Goal: Navigation & Orientation: Find specific page/section

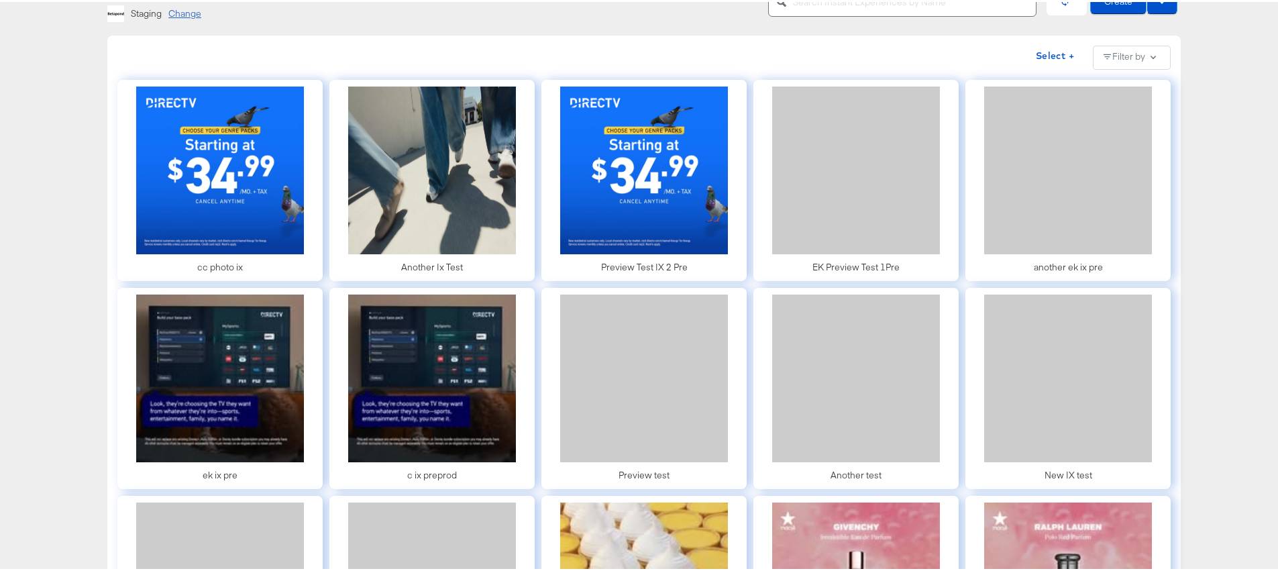
scroll to position [101, 0]
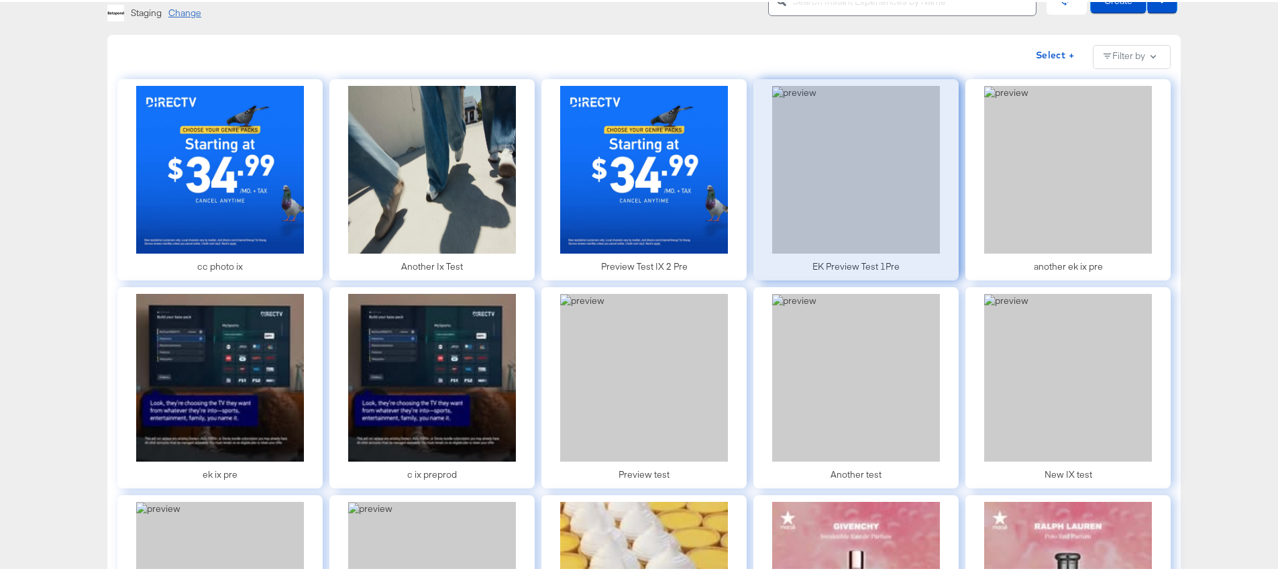
click at [850, 154] on div at bounding box center [855, 177] width 205 height 201
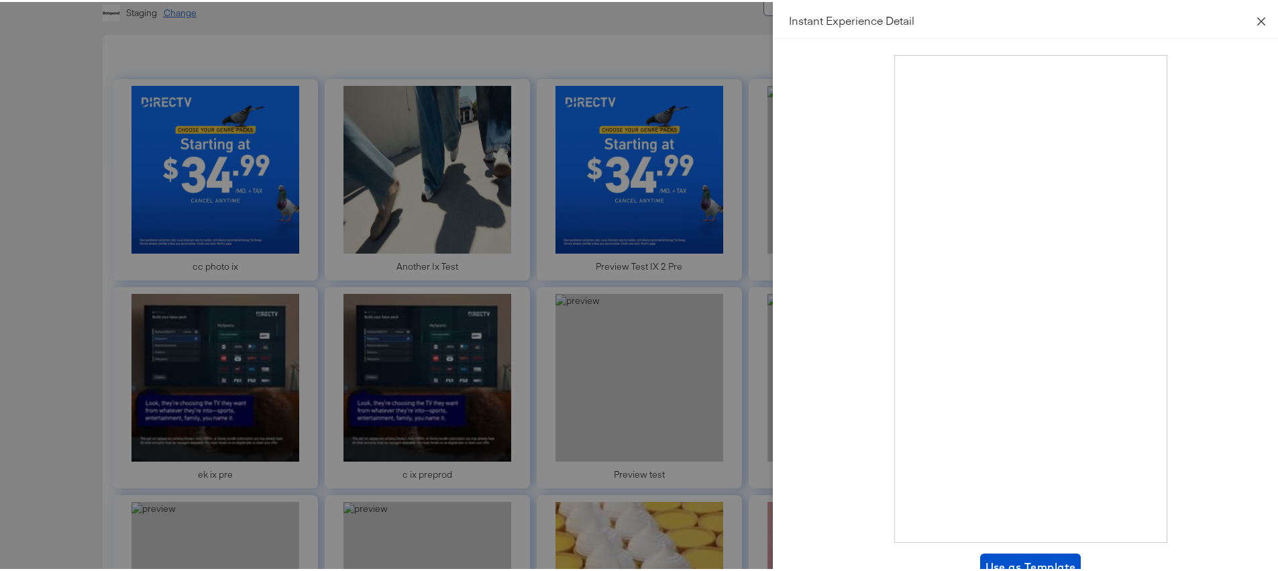
click at [1257, 19] on icon "close" at bounding box center [1261, 19] width 8 height 8
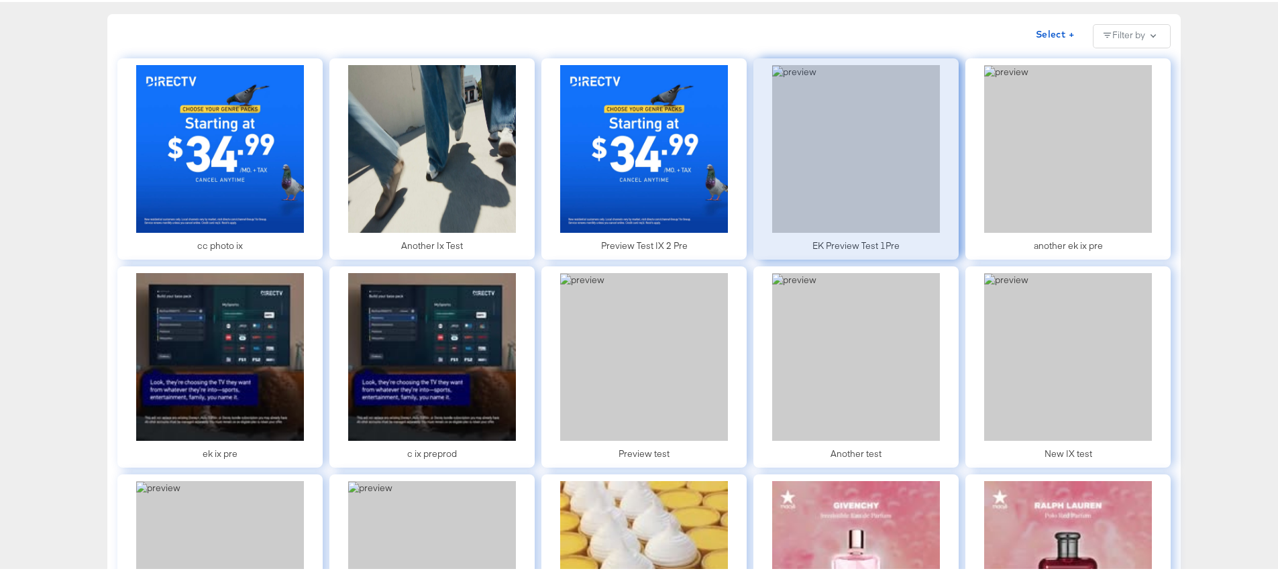
scroll to position [121, 0]
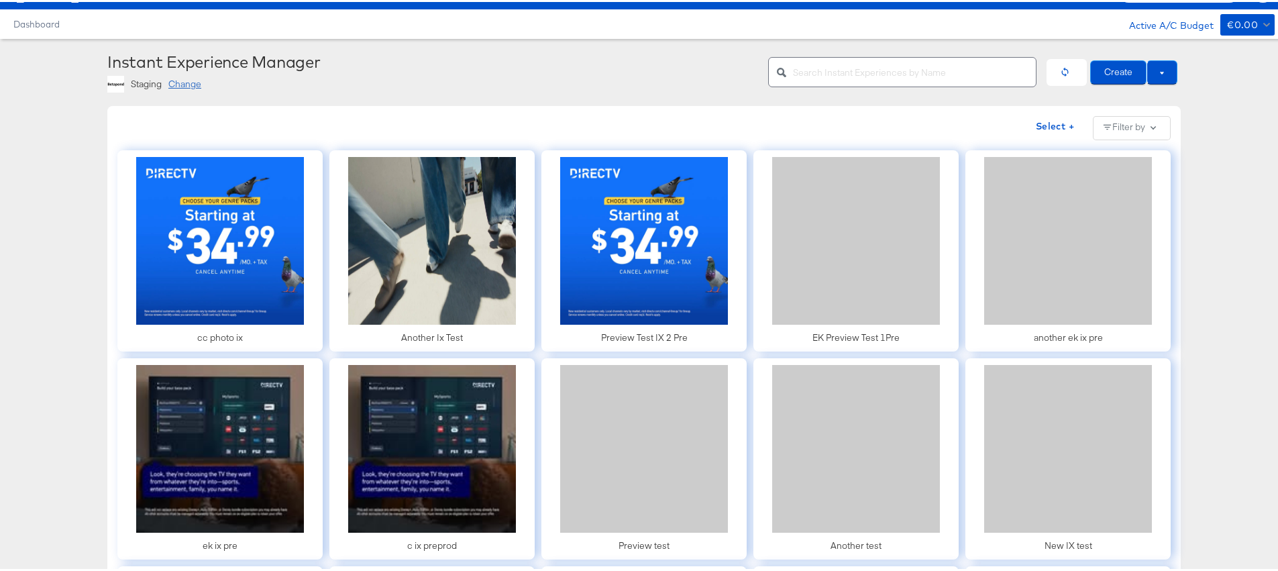
scroll to position [29, 0]
